Goal: Task Accomplishment & Management: Complete application form

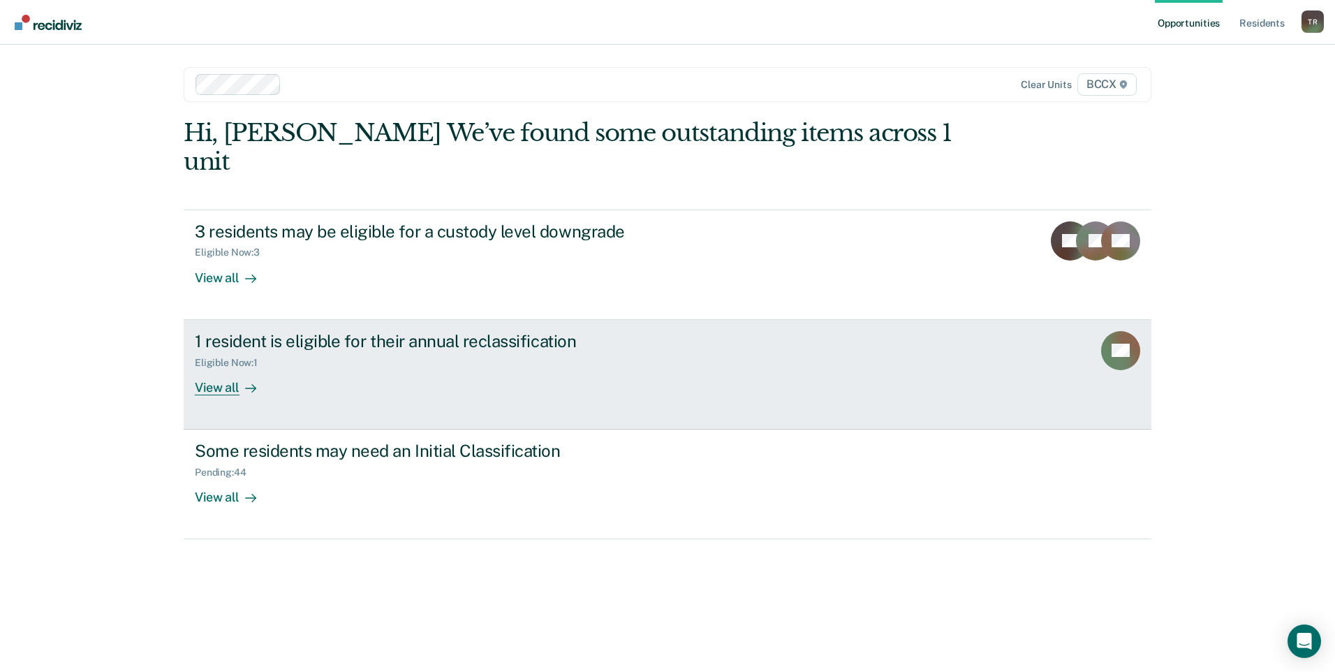
click at [217, 368] on div "View all" at bounding box center [234, 381] width 78 height 27
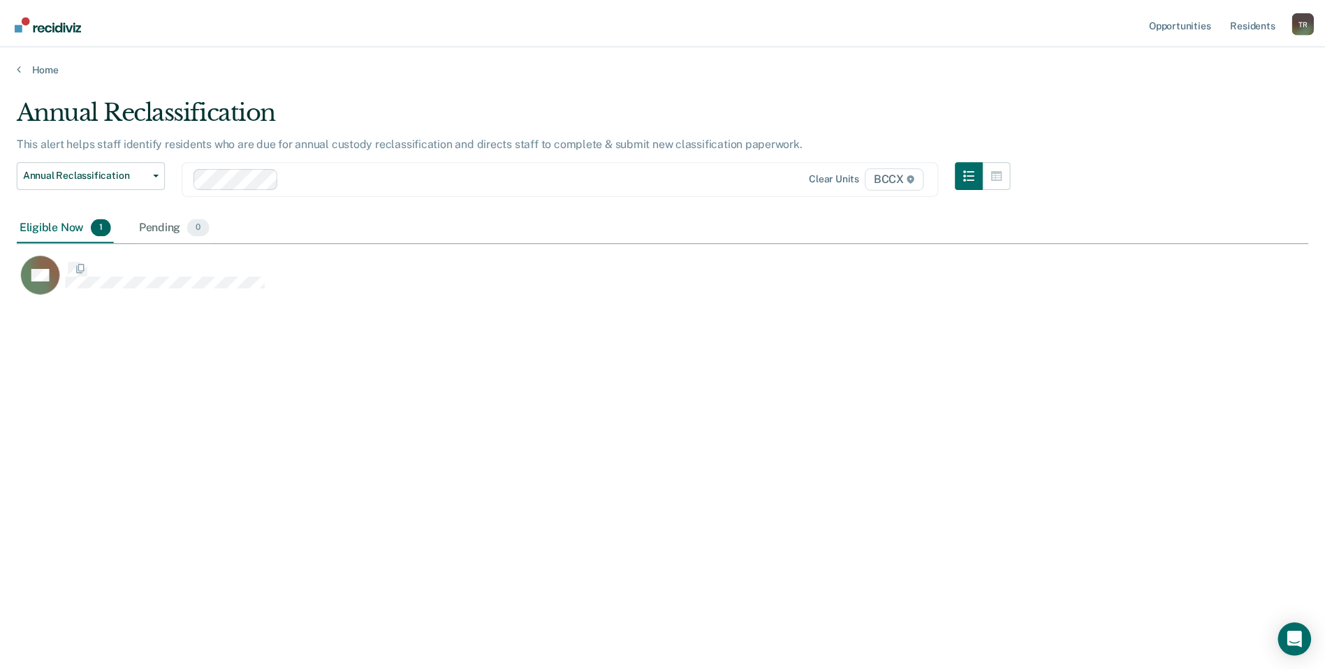
scroll to position [460, 1291]
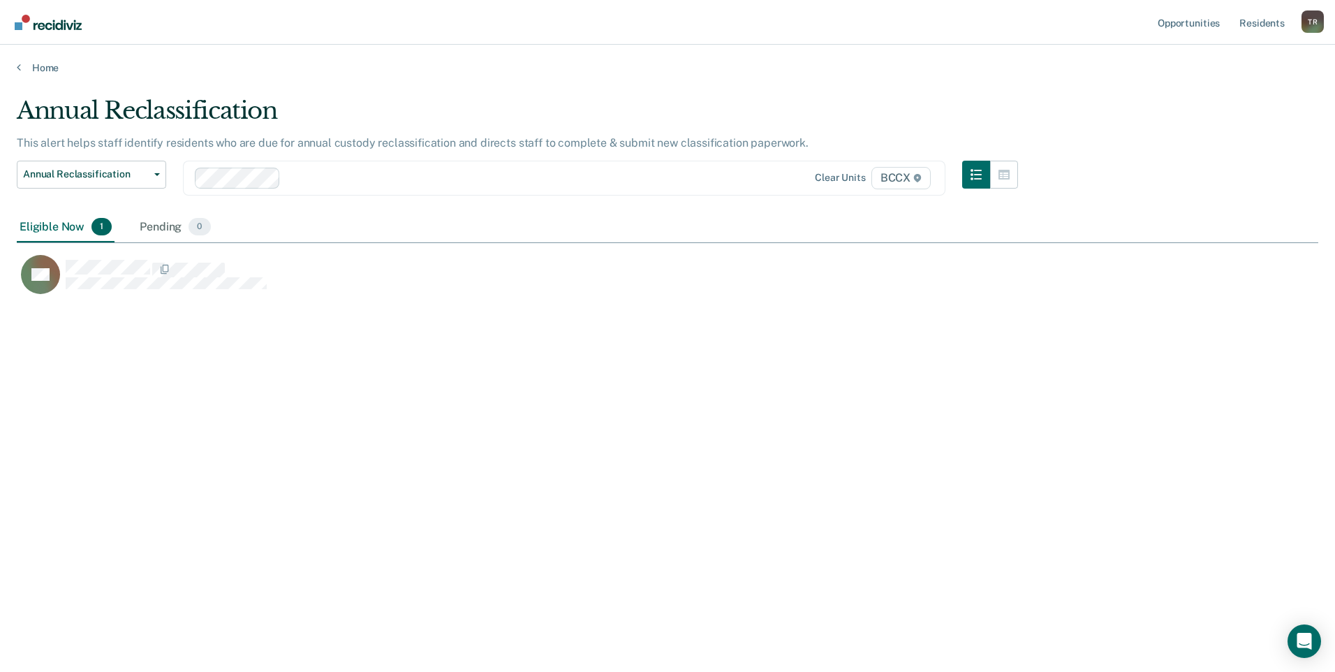
click at [254, 455] on div "Annual Reclassification This alert helps staff identify residents who are due f…" at bounding box center [667, 331] width 1301 height 471
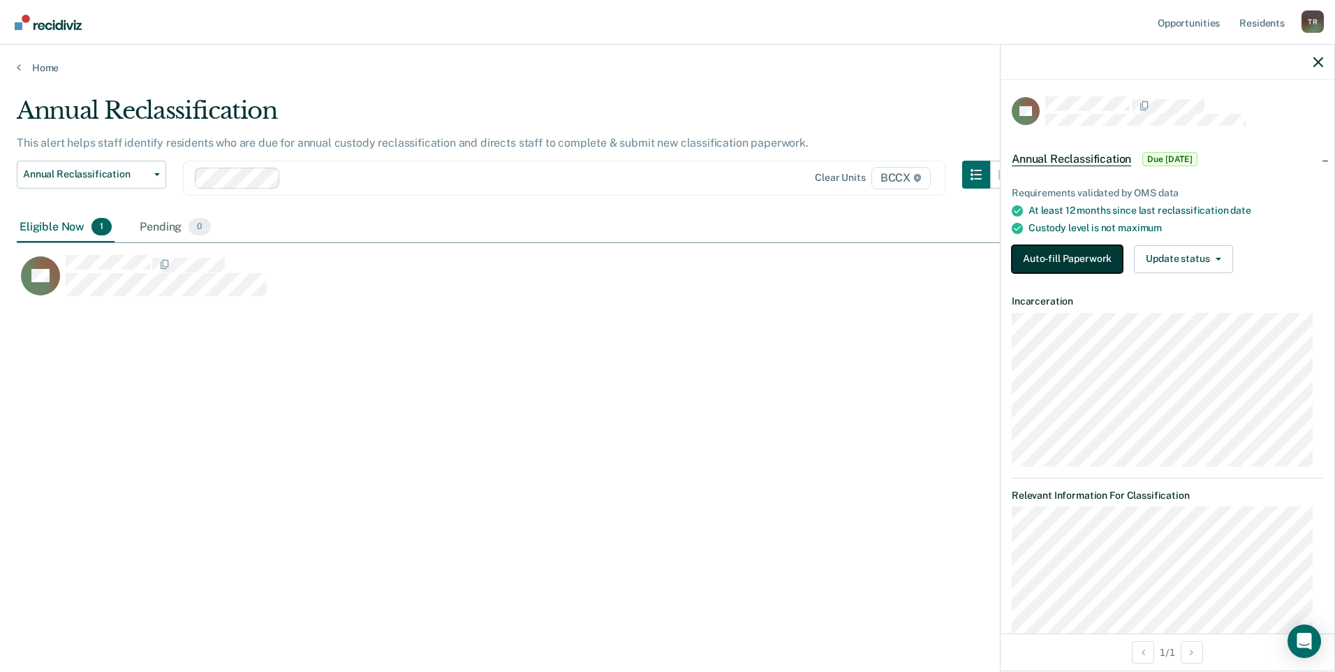
click at [1059, 259] on button "Auto-fill Paperwork" at bounding box center [1067, 259] width 111 height 28
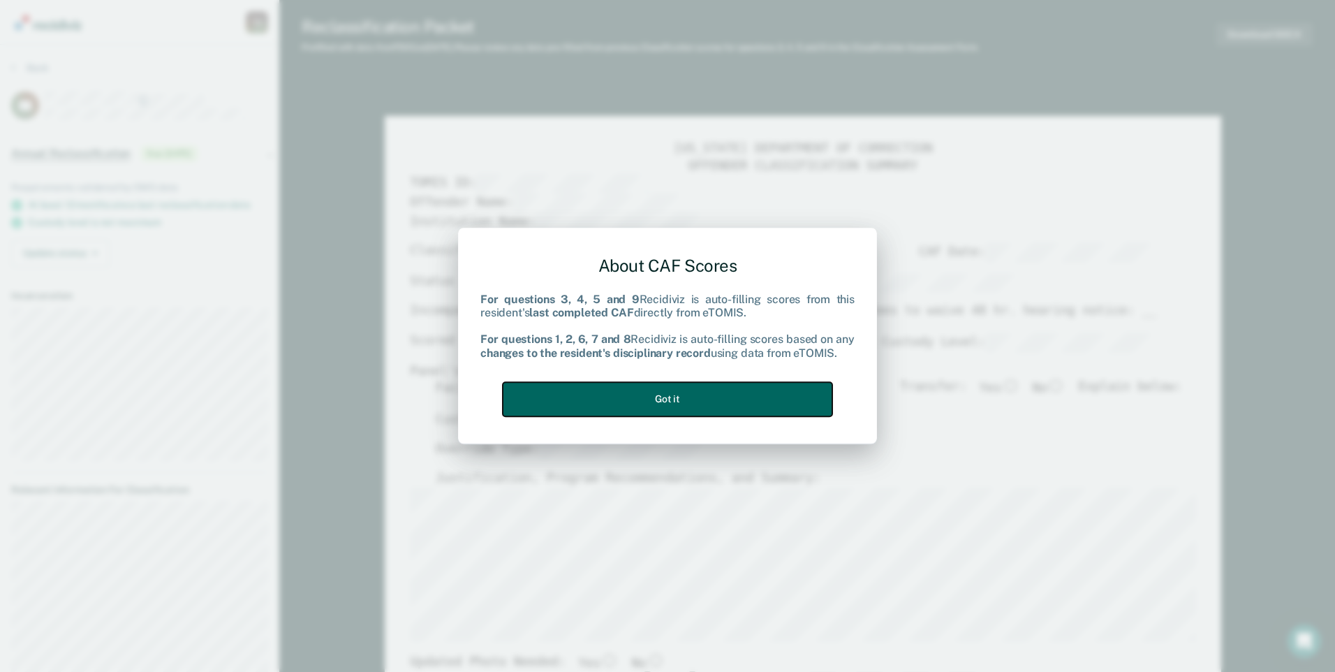
click at [774, 390] on button "Got it" at bounding box center [668, 399] width 330 height 34
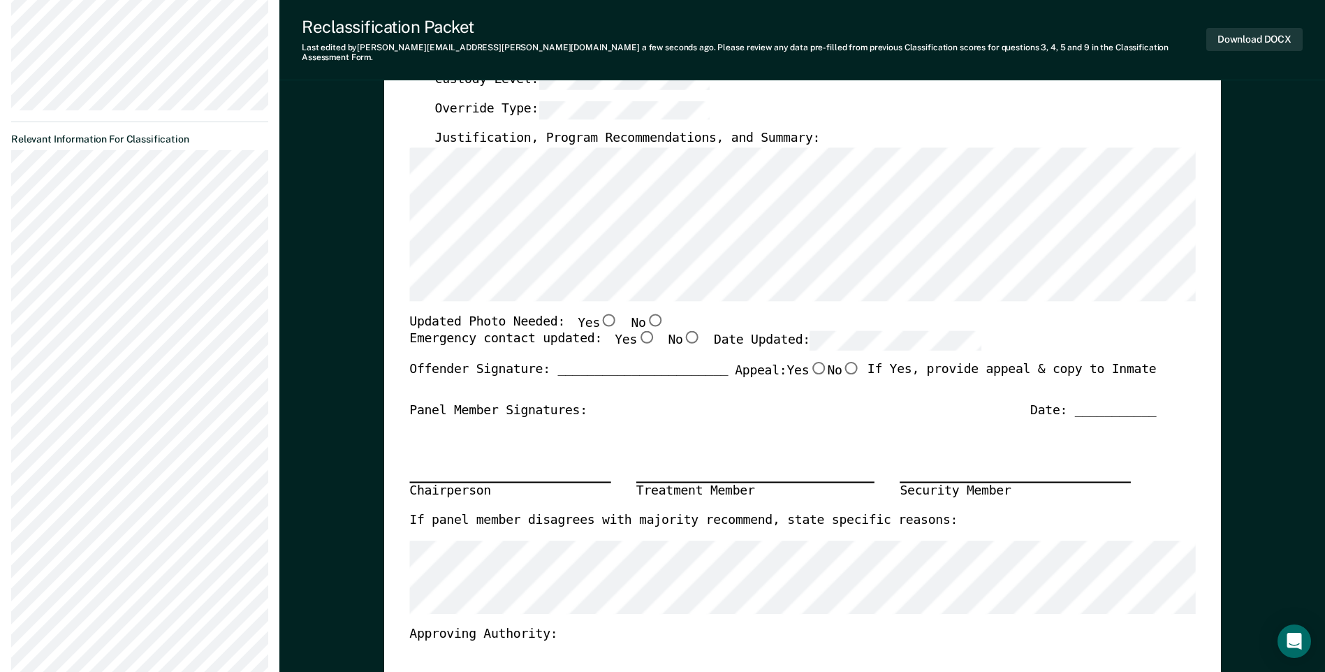
scroll to position [349, 0]
click at [847, 363] on input "No" at bounding box center [850, 369] width 18 height 13
type textarea "x"
radio input "true"
click at [1092, 404] on div "Date: ___________" at bounding box center [1093, 412] width 126 height 17
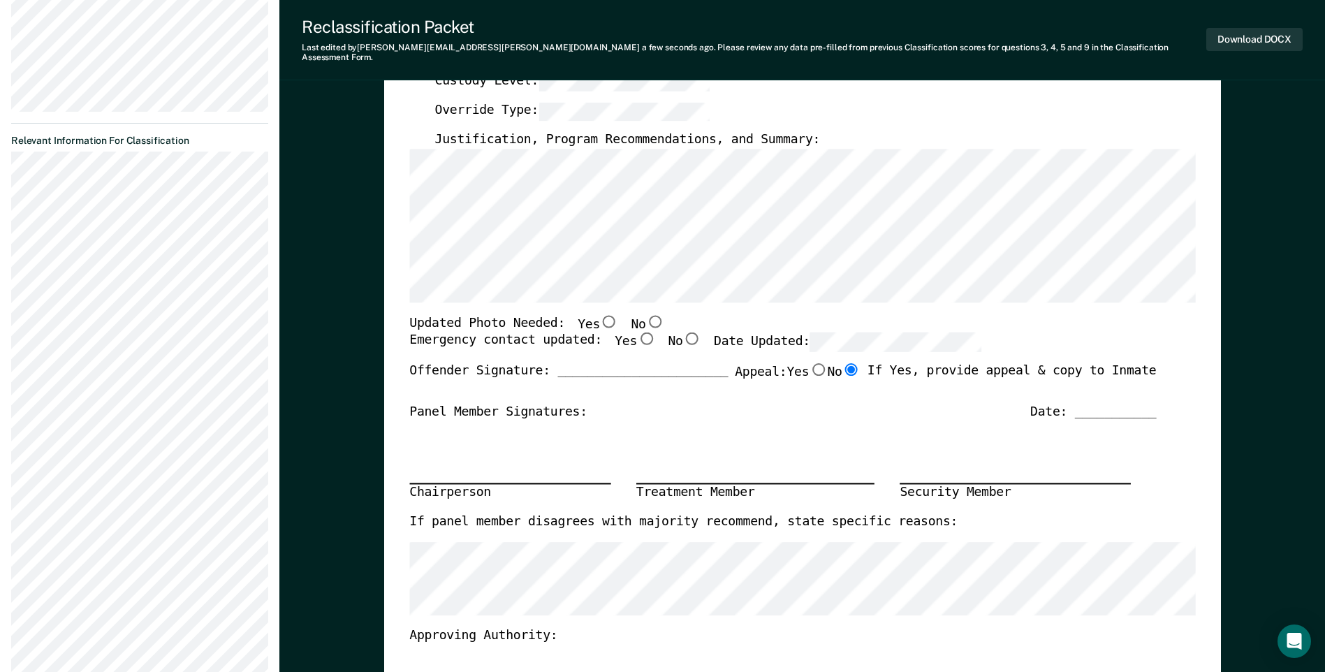
click at [1084, 404] on div "Date: ___________" at bounding box center [1093, 412] width 126 height 17
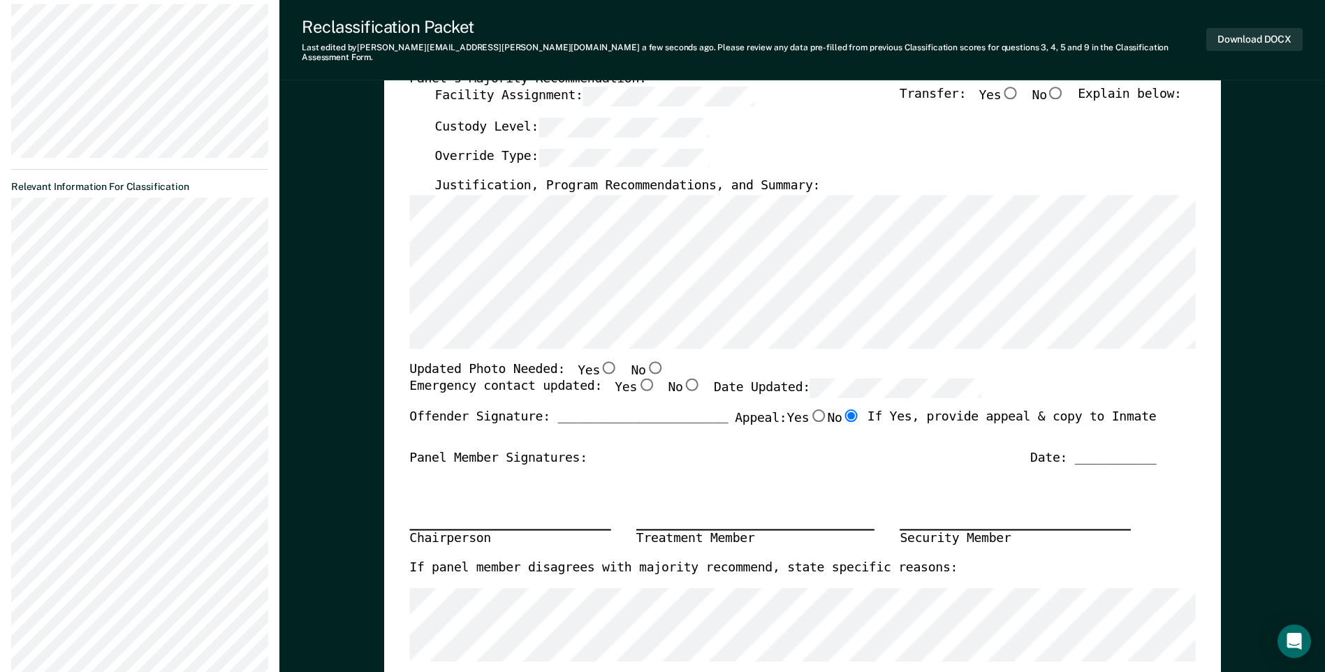
scroll to position [279, 0]
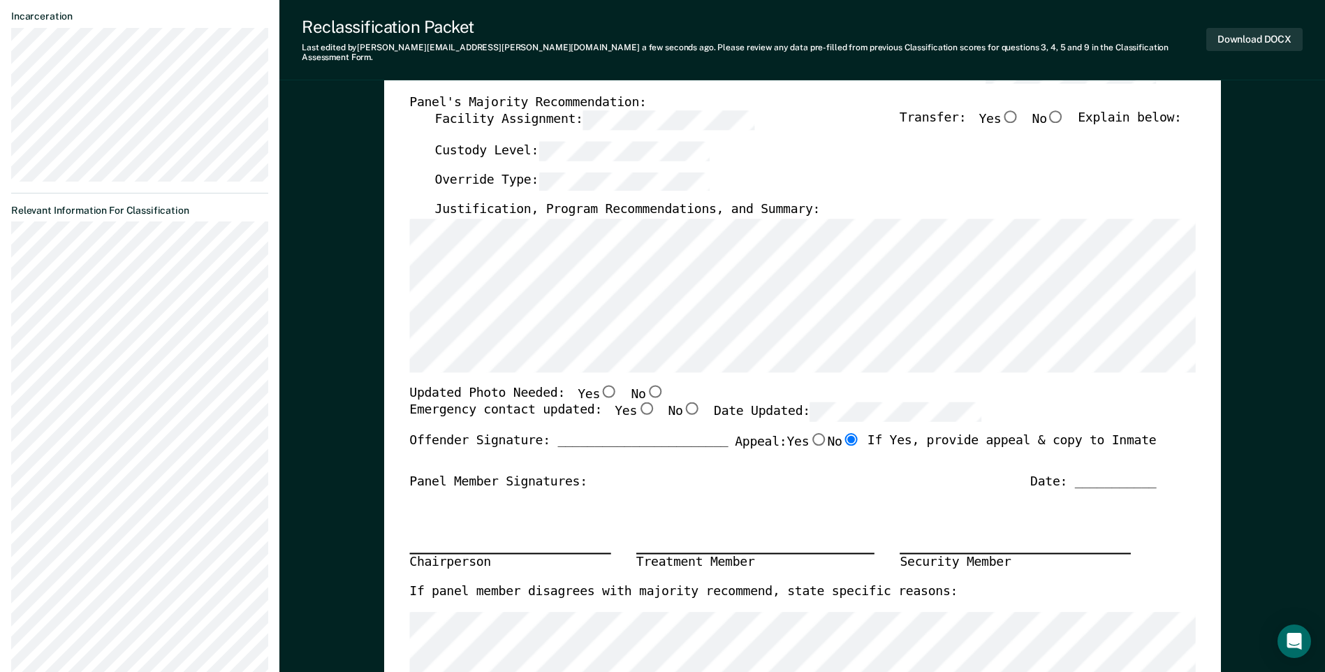
click at [682, 402] on input "No" at bounding box center [691, 408] width 18 height 13
type textarea "x"
radio input "true"
click at [645, 385] on input "No" at bounding box center [654, 391] width 18 height 13
type textarea "x"
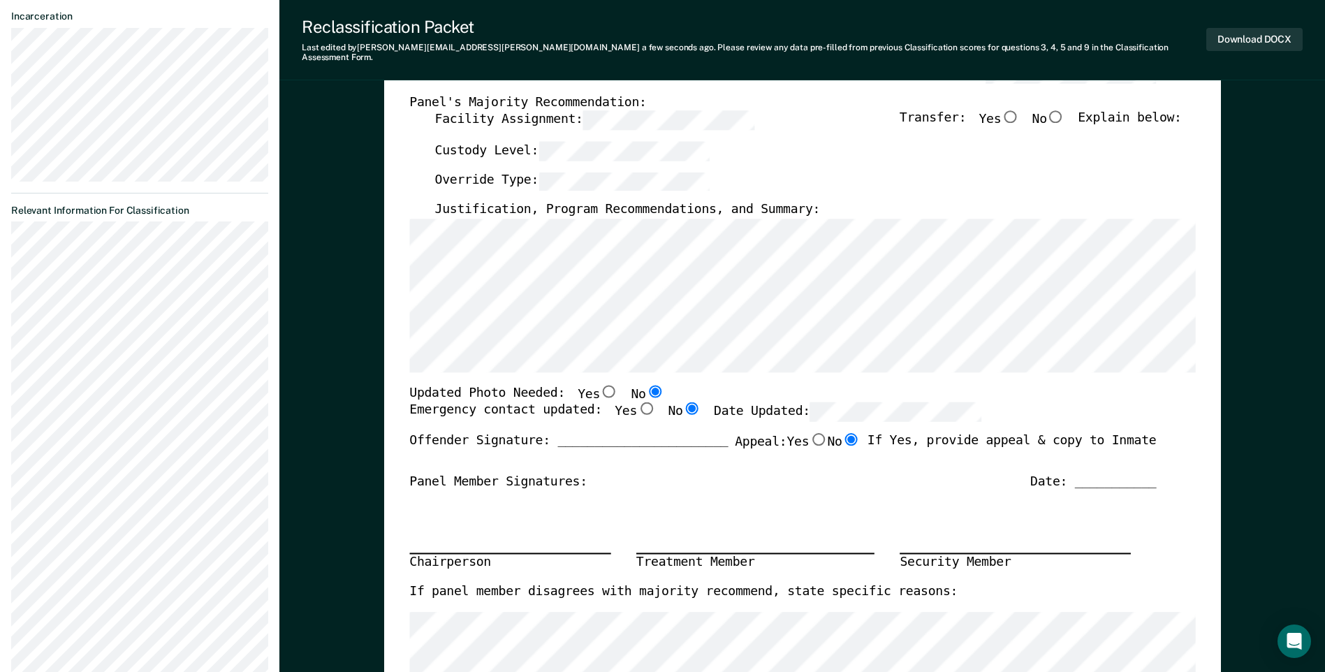
radio input "true"
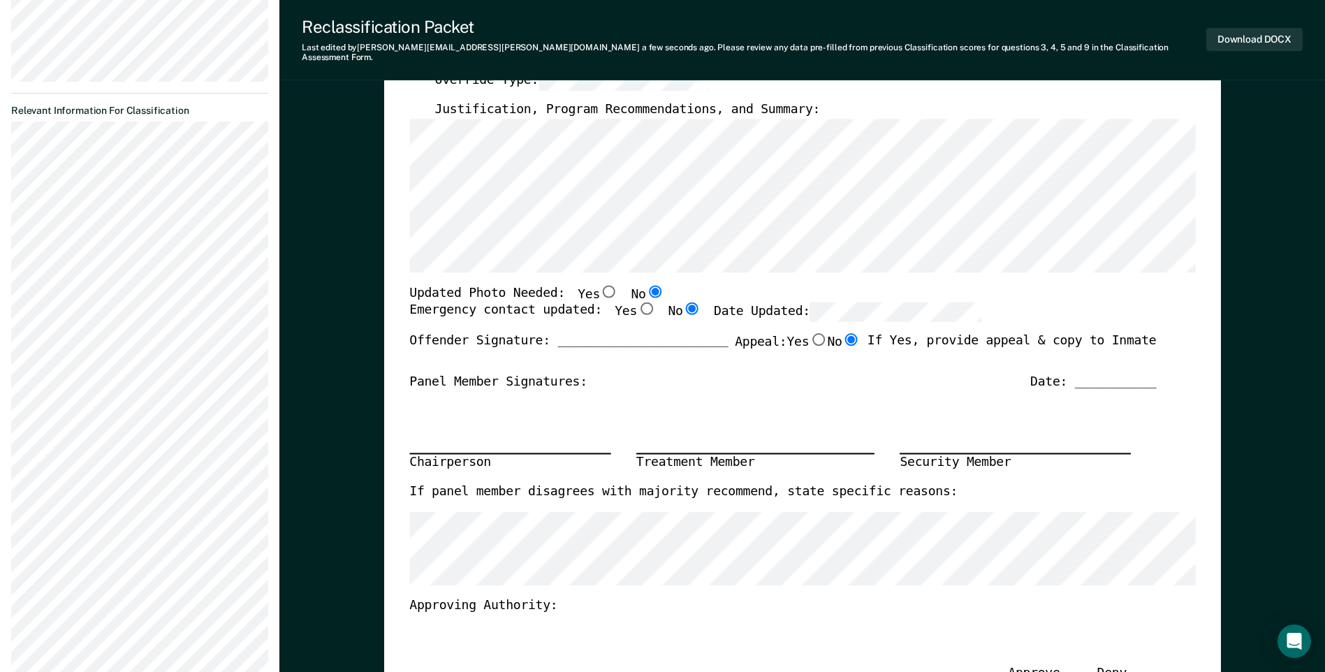
scroll to position [349, 0]
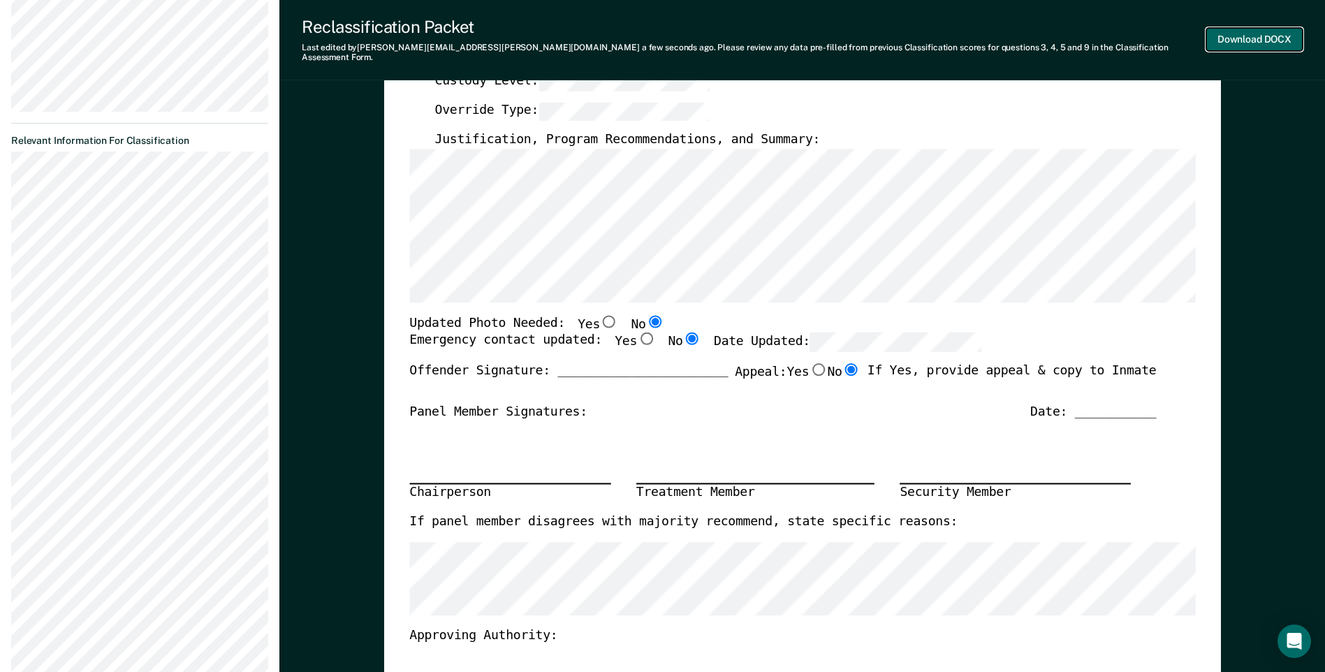
click at [1234, 34] on button "Download DOCX" at bounding box center [1254, 39] width 96 height 23
type textarea "x"
